Goal: Task Accomplishment & Management: Manage account settings

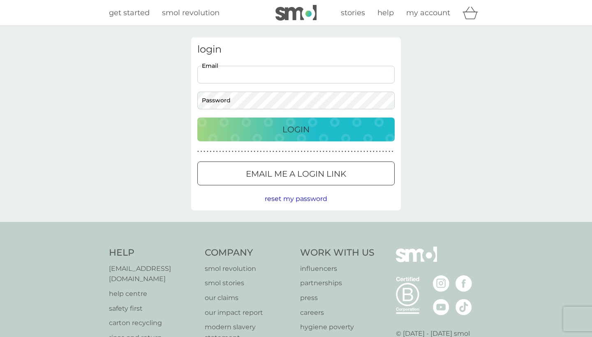
type input "[EMAIL_ADDRESS][PERSON_NAME][DOMAIN_NAME]"
click at [296, 129] on button "Login" at bounding box center [295, 130] width 197 height 24
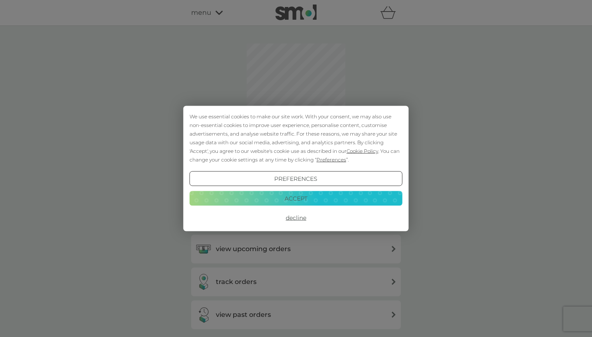
click at [305, 201] on button "Accept" at bounding box center [295, 198] width 213 height 15
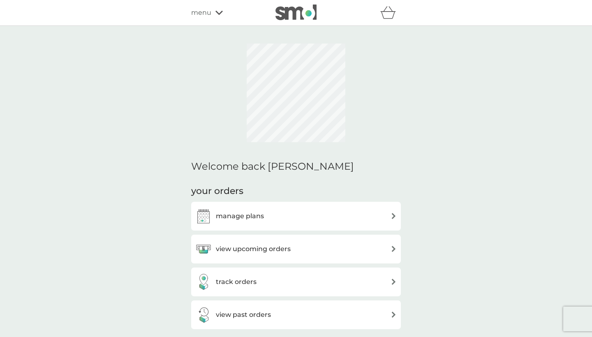
click at [286, 249] on h3 "view upcoming orders" at bounding box center [253, 249] width 75 height 11
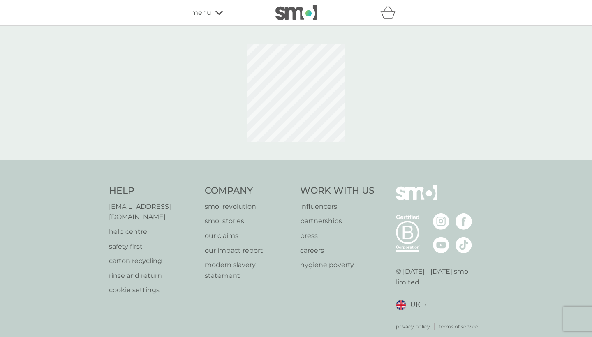
drag, startPoint x: 286, startPoint y: 249, endPoint x: 296, endPoint y: 220, distance: 31.1
click at [296, 220] on div "Help [EMAIL_ADDRESS][DOMAIN_NAME] help centre safety first carton recycling rin…" at bounding box center [296, 258] width 374 height 146
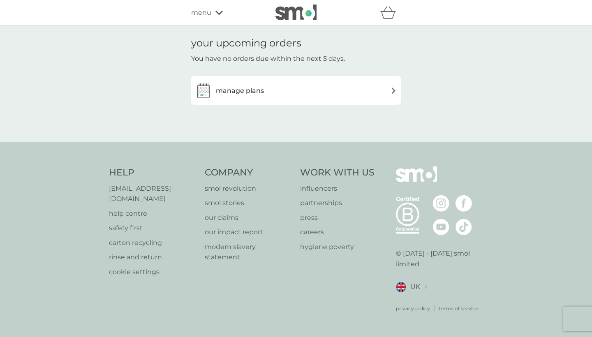
drag, startPoint x: 296, startPoint y: 219, endPoint x: 469, endPoint y: 134, distance: 192.5
click at [469, 134] on div "your upcoming orders You have no orders due within the next 5 days. manage plans" at bounding box center [296, 84] width 592 height 116
click at [376, 86] on div "manage plans" at bounding box center [295, 90] width 201 height 16
